Goal: Check status: Check status

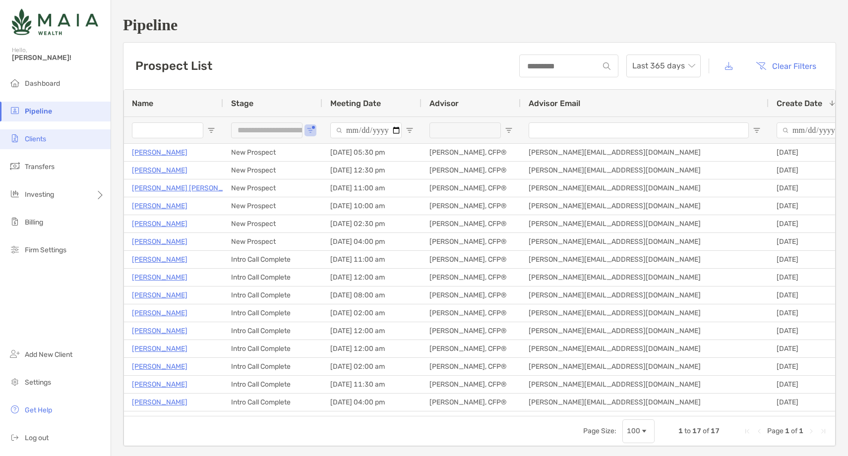
click at [62, 135] on li "Clients" at bounding box center [55, 139] width 111 height 20
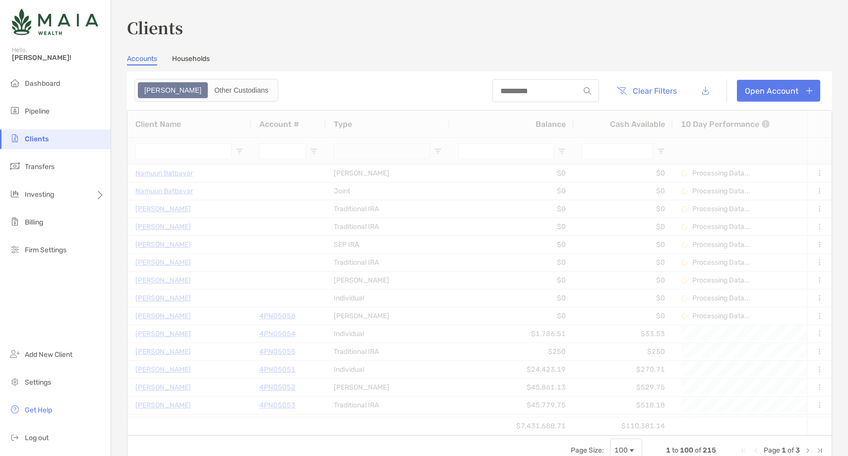
type input "***"
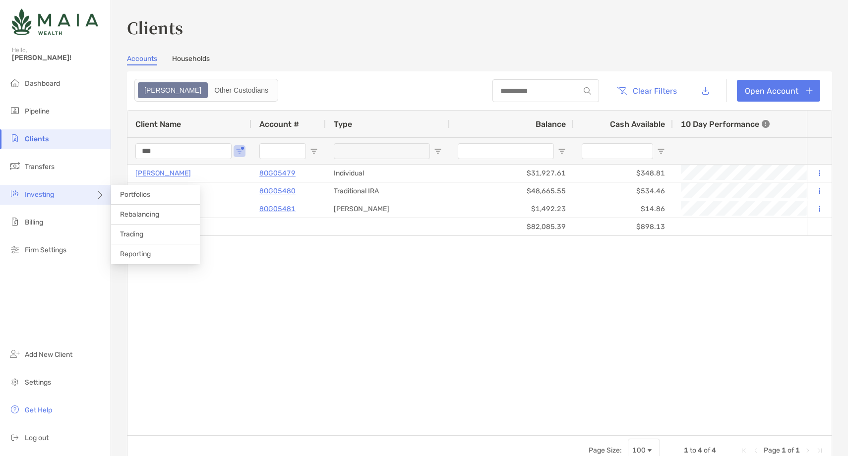
click at [71, 191] on div "Investing" at bounding box center [55, 195] width 111 height 20
click at [138, 234] on span "Trading" at bounding box center [131, 234] width 23 height 8
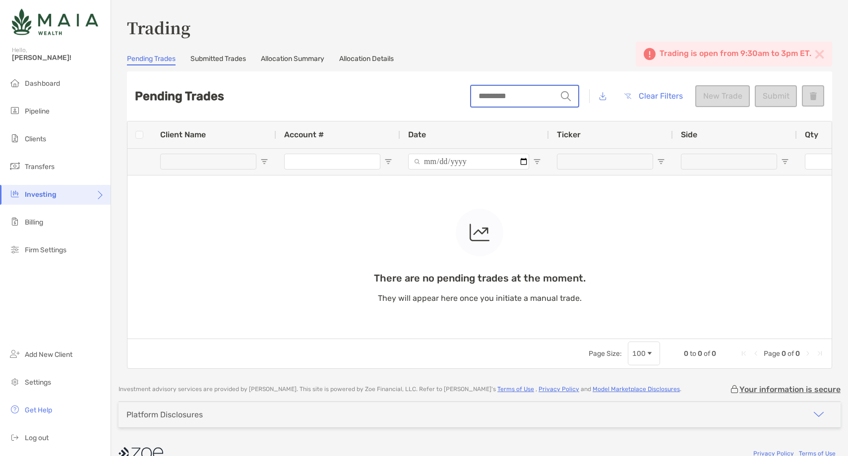
click at [492, 100] on input "string" at bounding box center [514, 96] width 86 height 21
type input "*****"
click at [341, 163] on div "There are no pending trades at the moment. They will appear here once you initi…" at bounding box center [479, 230] width 704 height 217
click at [237, 60] on link "Submitted Trades" at bounding box center [218, 60] width 56 height 11
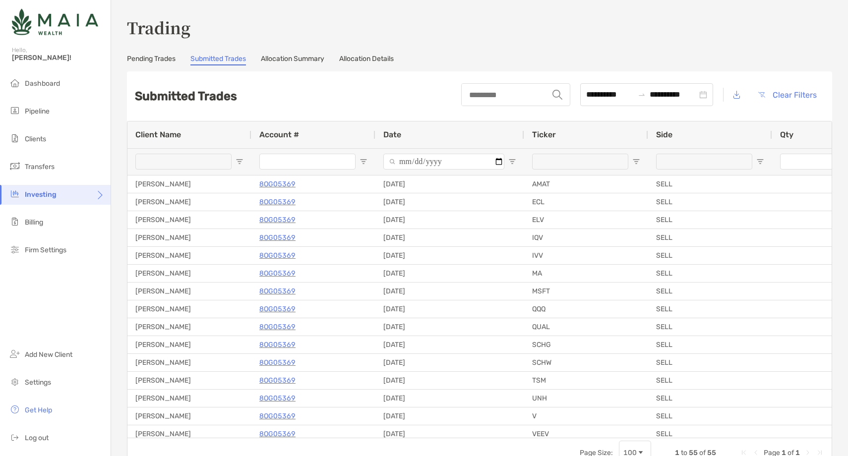
click at [154, 55] on link "Pending Trades" at bounding box center [151, 60] width 49 height 11
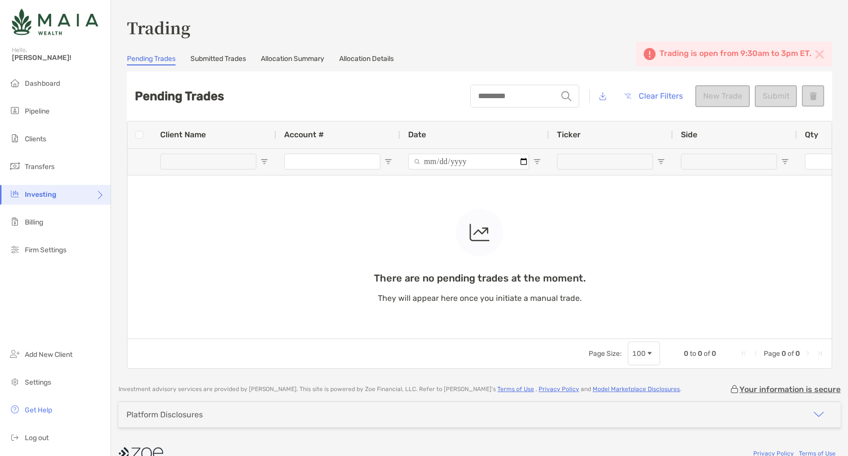
click at [719, 100] on div "string Clear Filters New Trade Submit" at bounding box center [647, 96] width 354 height 34
click at [822, 53] on img at bounding box center [819, 54] width 9 height 9
